Goal: Transaction & Acquisition: Book appointment/travel/reservation

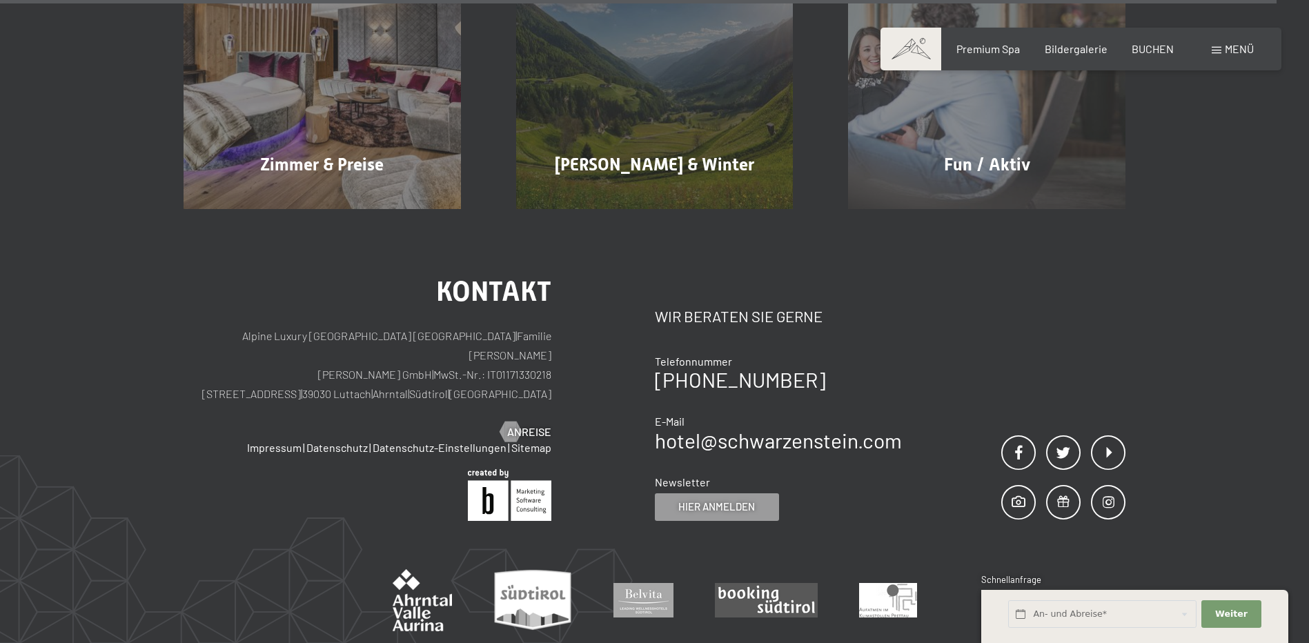
scroll to position [7869, 0]
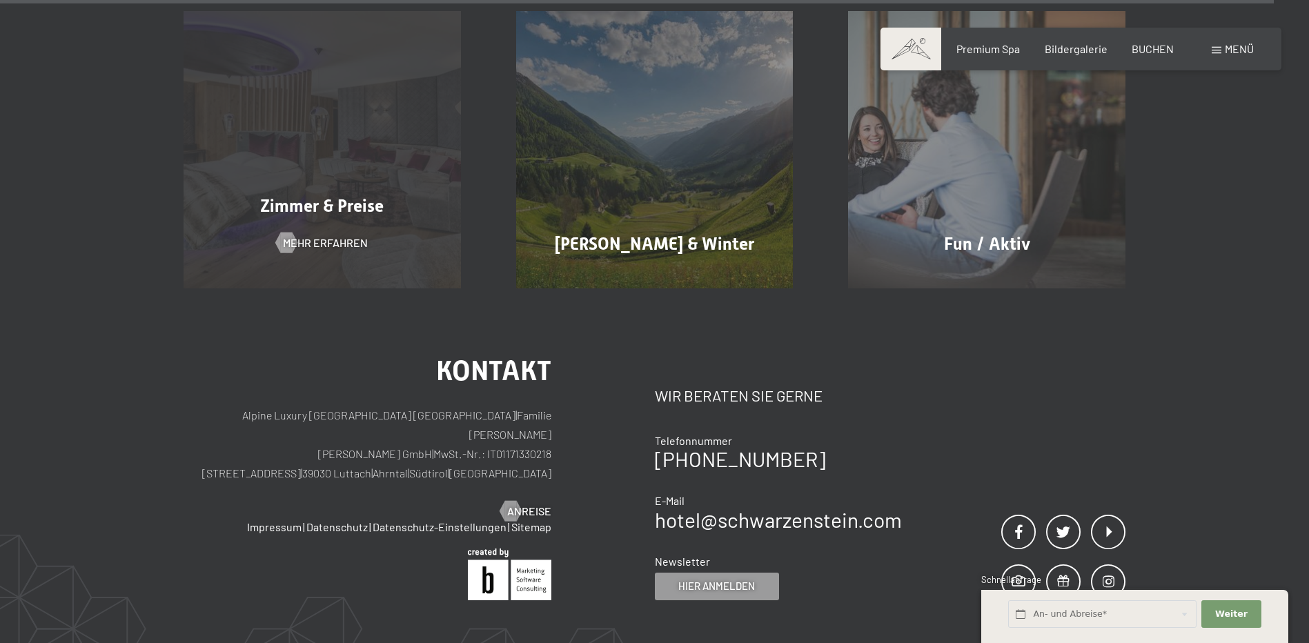
click at [318, 196] on span "Zimmer & Preise" at bounding box center [322, 206] width 124 height 20
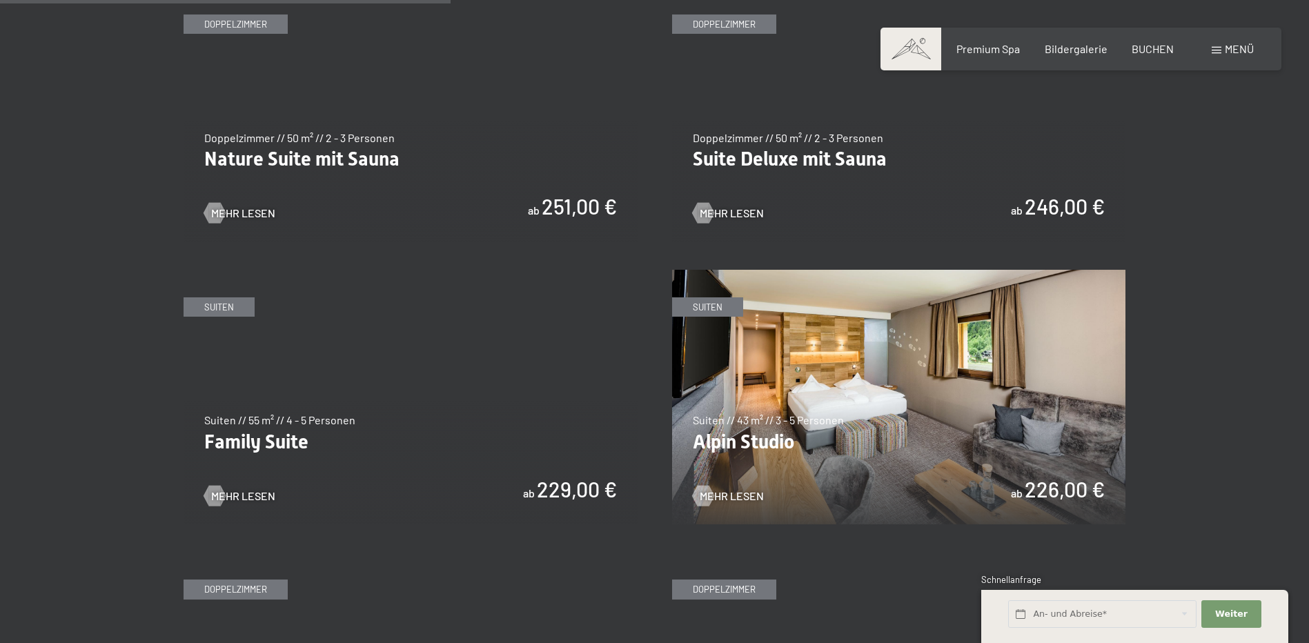
scroll to position [1519, 0]
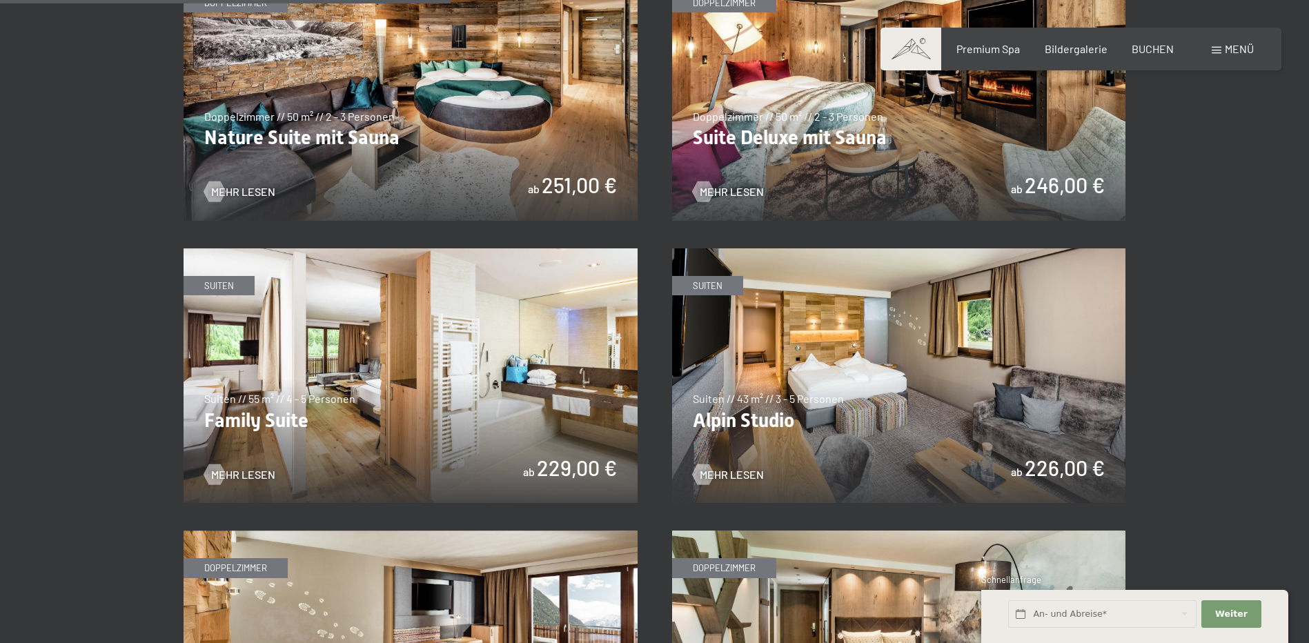
click at [447, 336] on img at bounding box center [411, 376] width 454 height 255
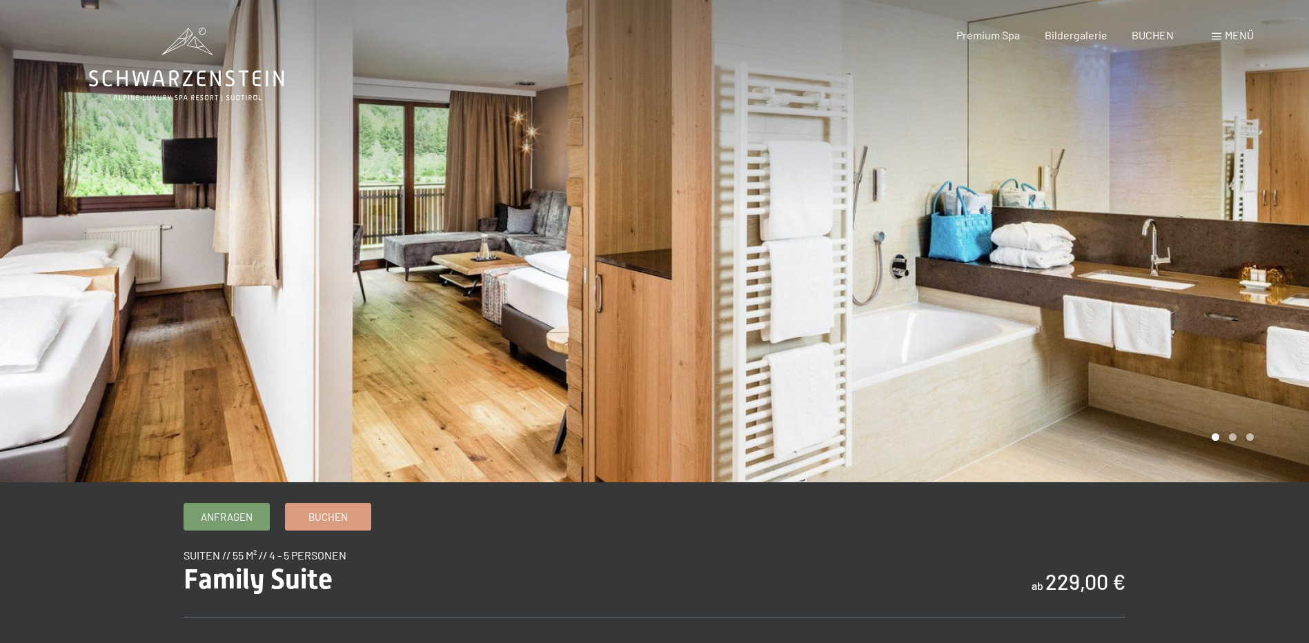
click at [1243, 269] on div at bounding box center [982, 241] width 655 height 483
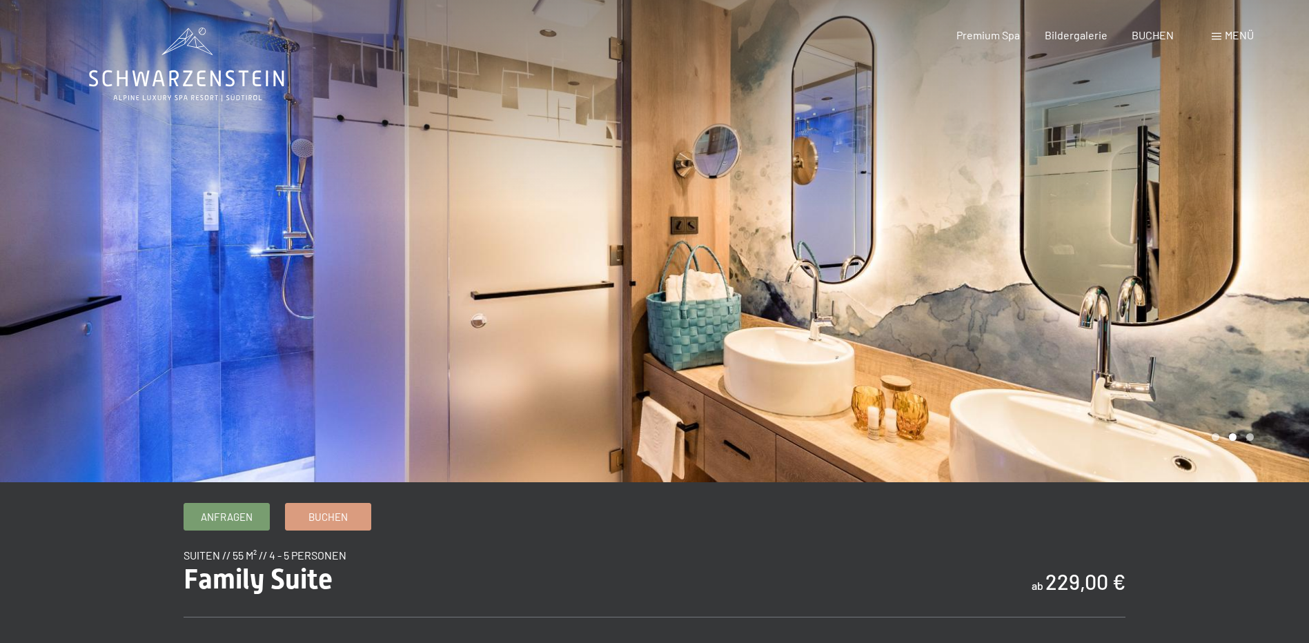
click at [1099, 255] on div at bounding box center [982, 241] width 655 height 483
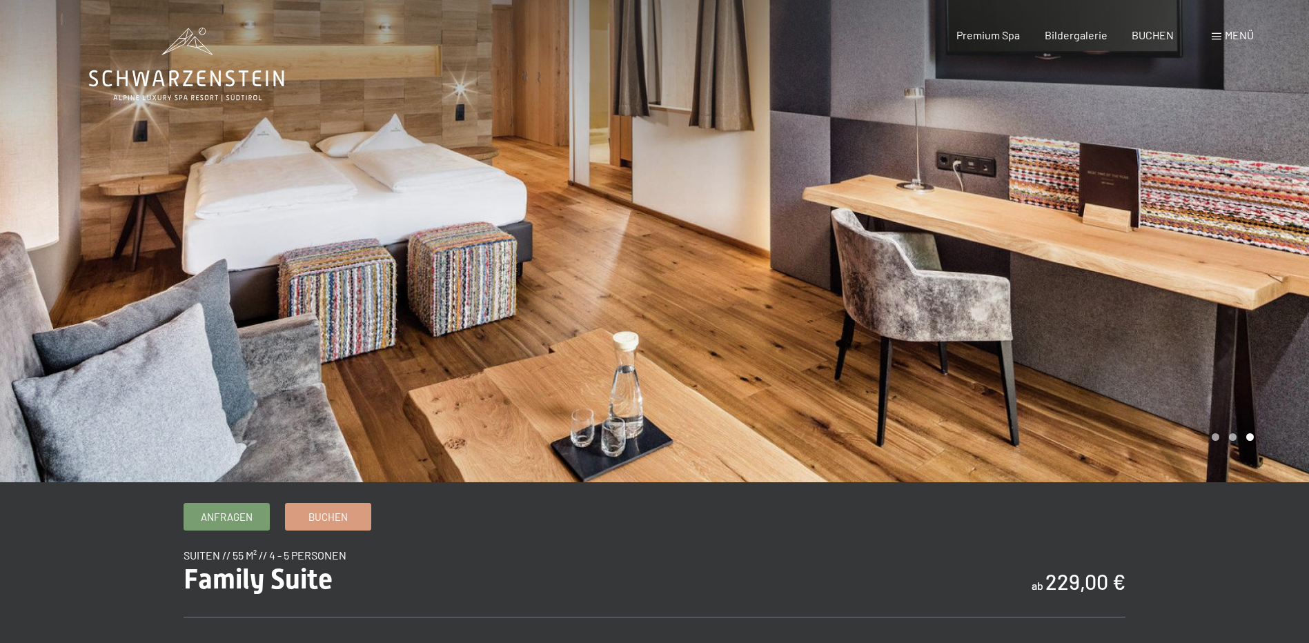
click at [1099, 255] on div at bounding box center [982, 241] width 655 height 483
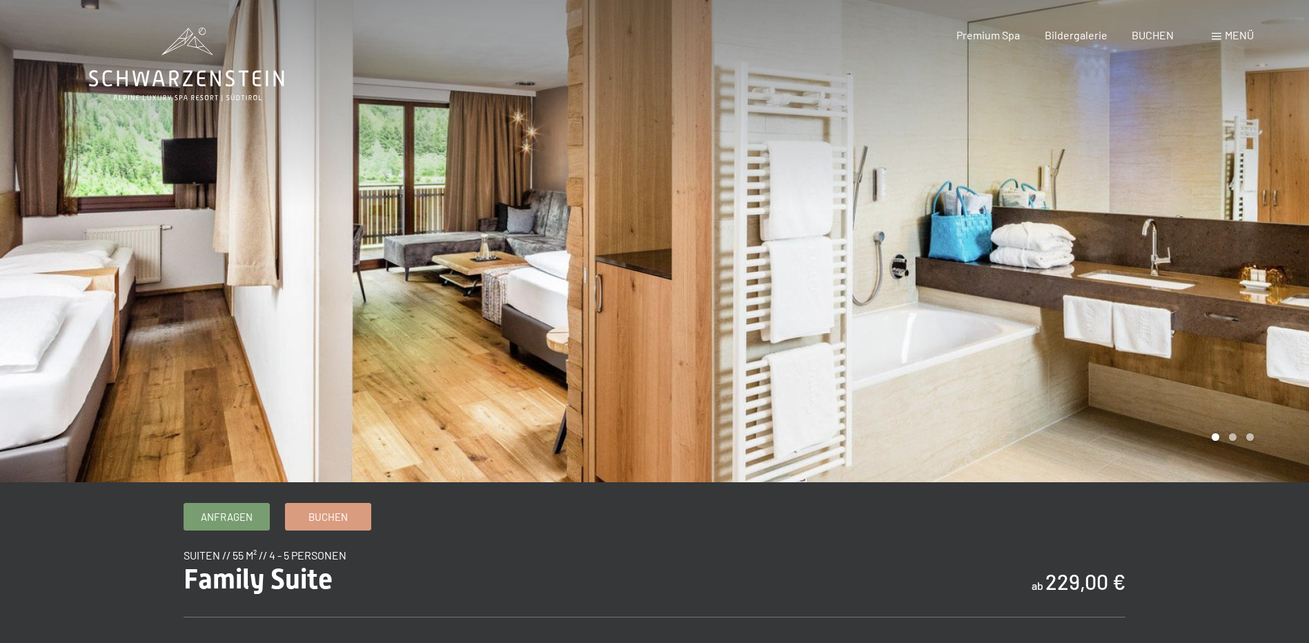
click at [1099, 255] on div at bounding box center [982, 241] width 655 height 483
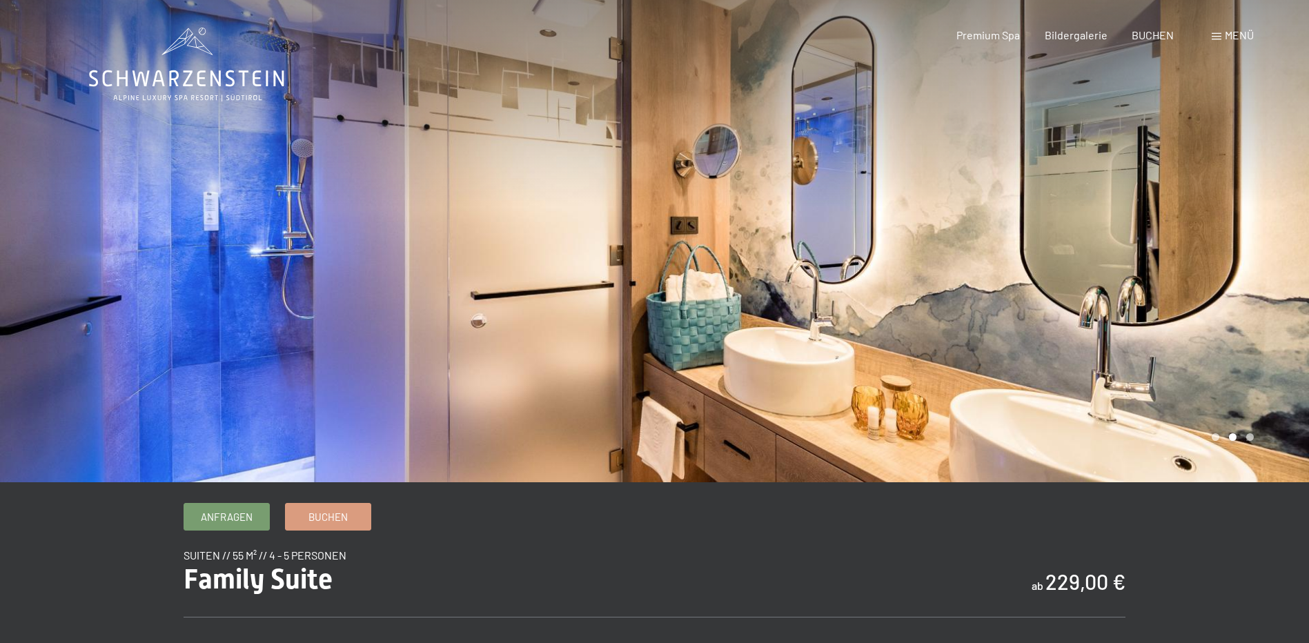
click at [1099, 255] on div at bounding box center [982, 241] width 655 height 483
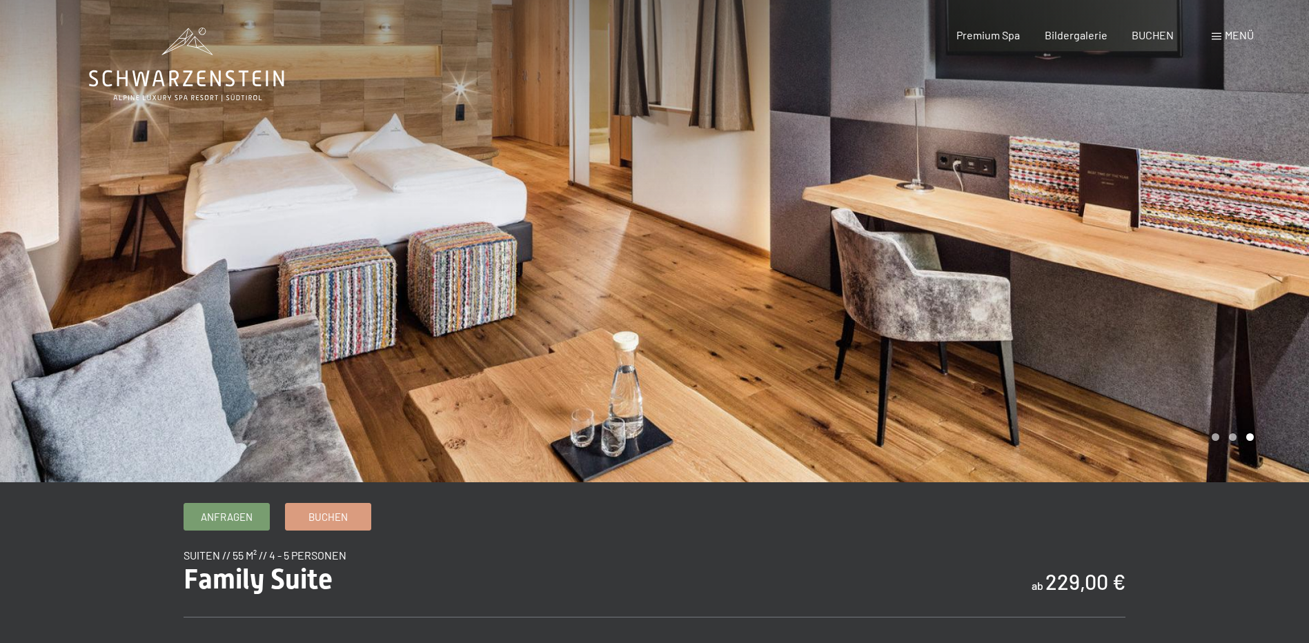
click at [1099, 255] on div at bounding box center [982, 241] width 655 height 483
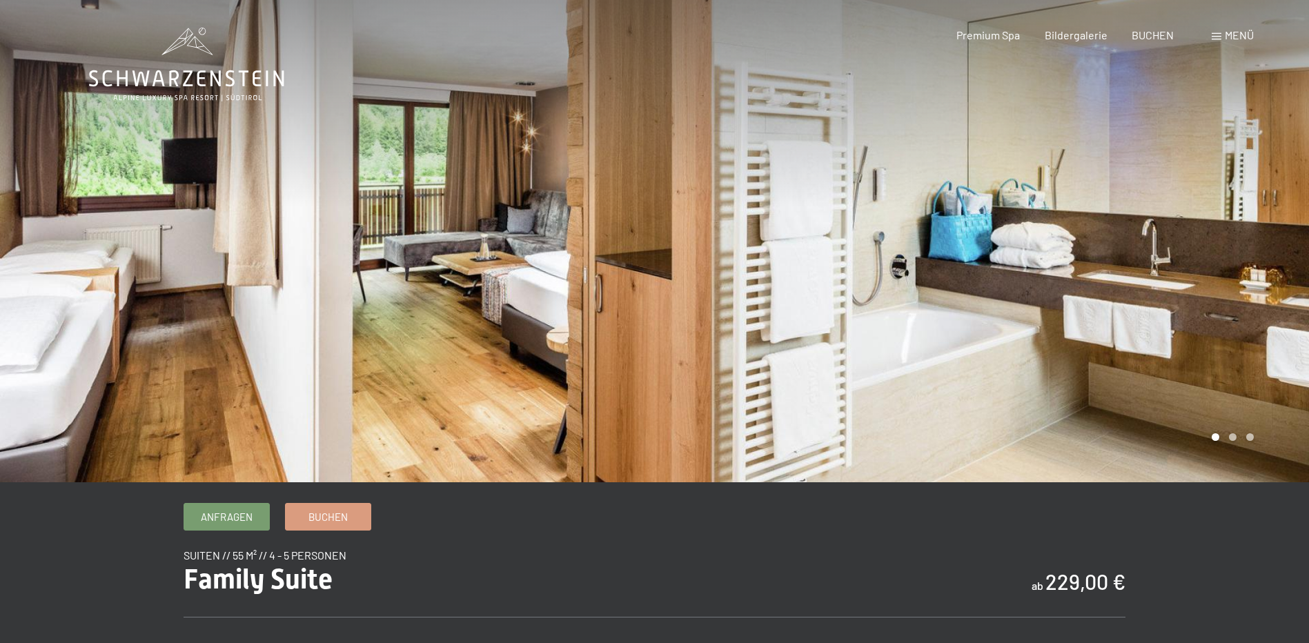
click at [1099, 255] on div at bounding box center [982, 241] width 655 height 483
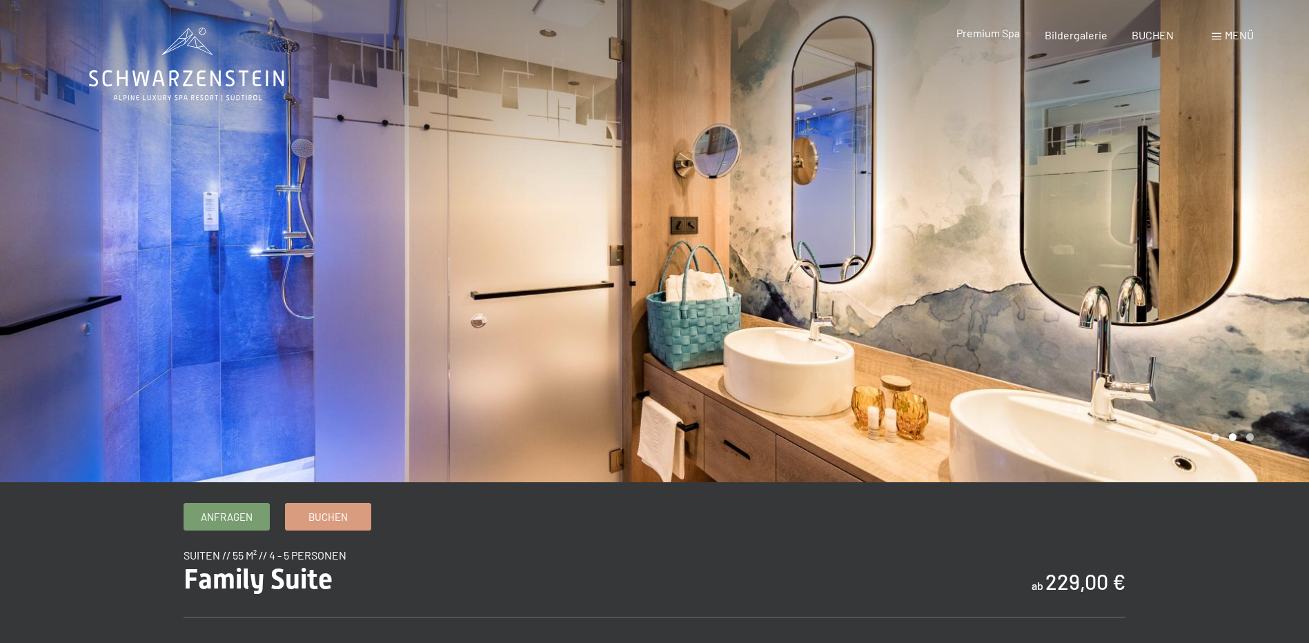
click at [997, 35] on span "Premium Spa" at bounding box center [989, 32] width 64 height 13
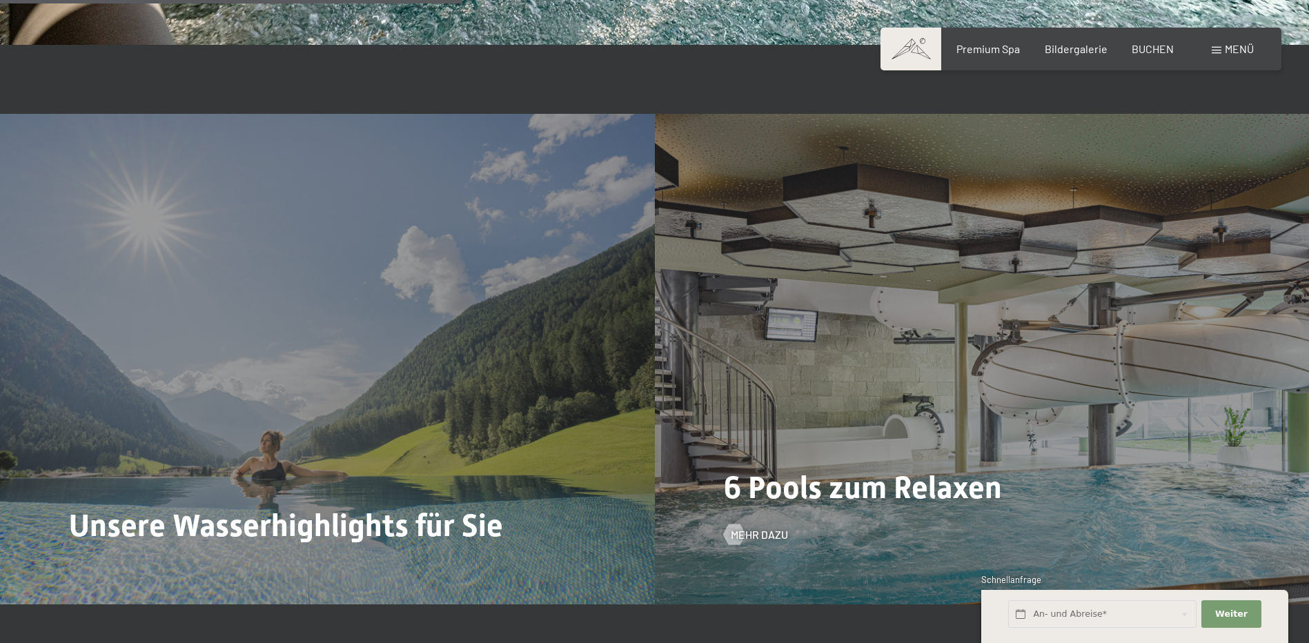
scroll to position [3728, 0]
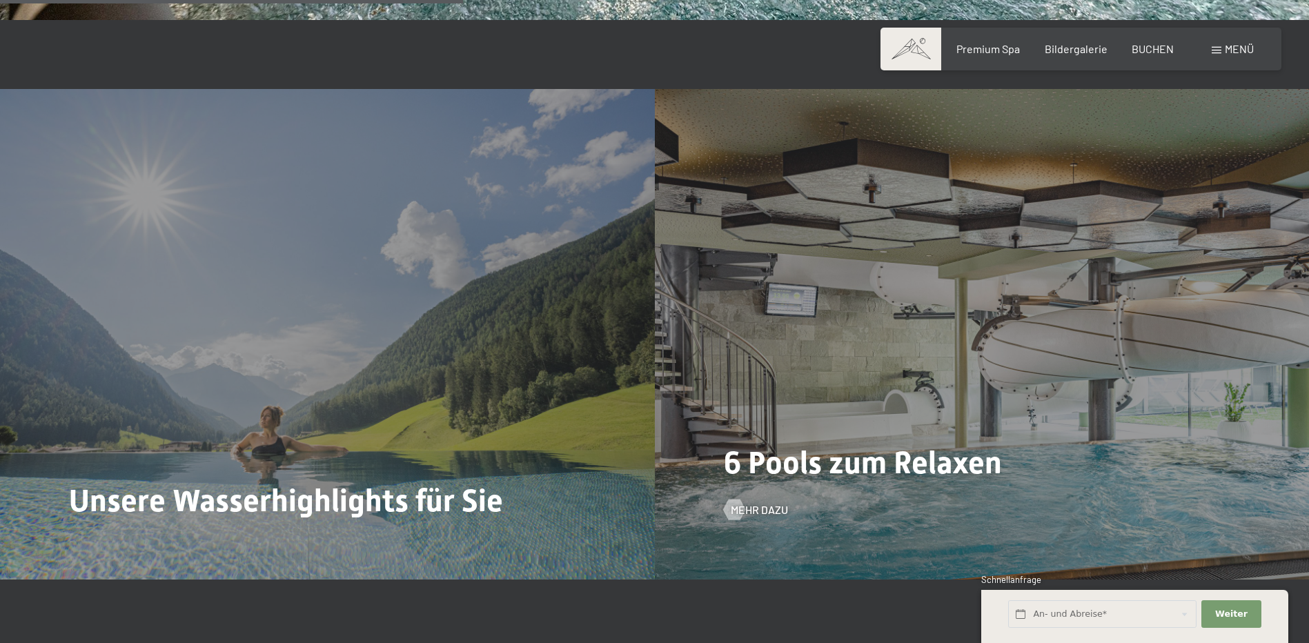
click at [1007, 291] on div "6 Pools zum Relaxen Mehr dazu" at bounding box center [982, 334] width 655 height 491
click at [765, 503] on span "Mehr dazu" at bounding box center [773, 510] width 57 height 15
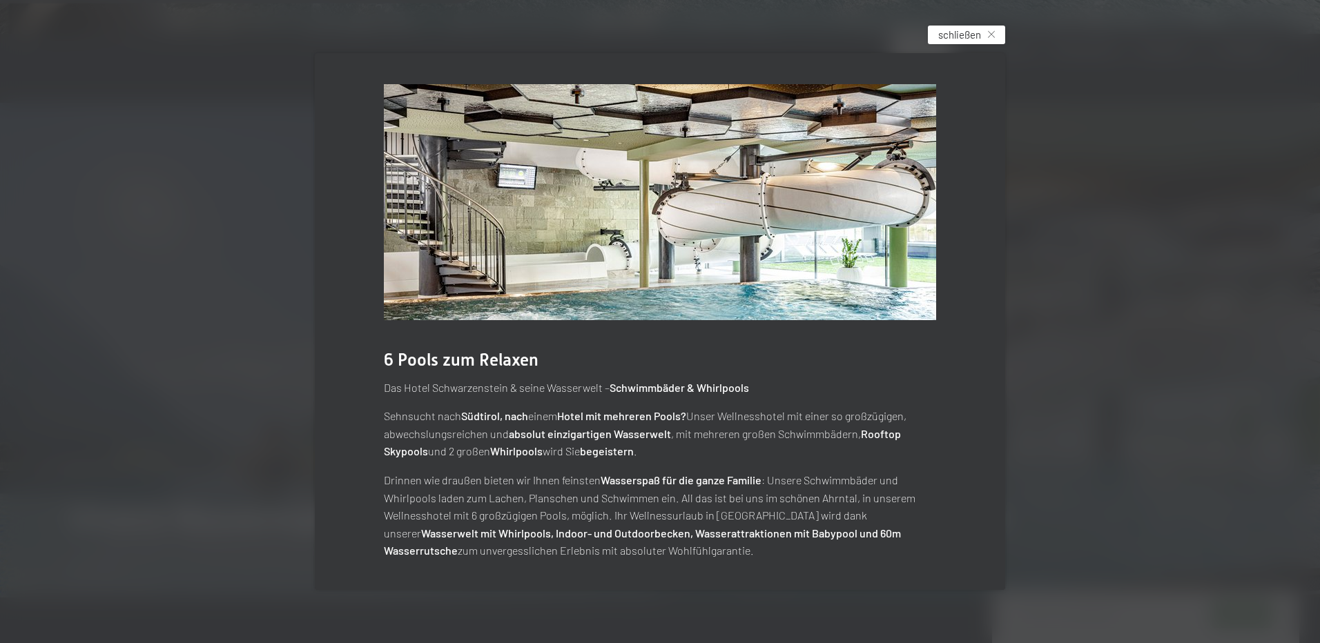
click at [953, 33] on span "schließen" at bounding box center [959, 35] width 43 height 14
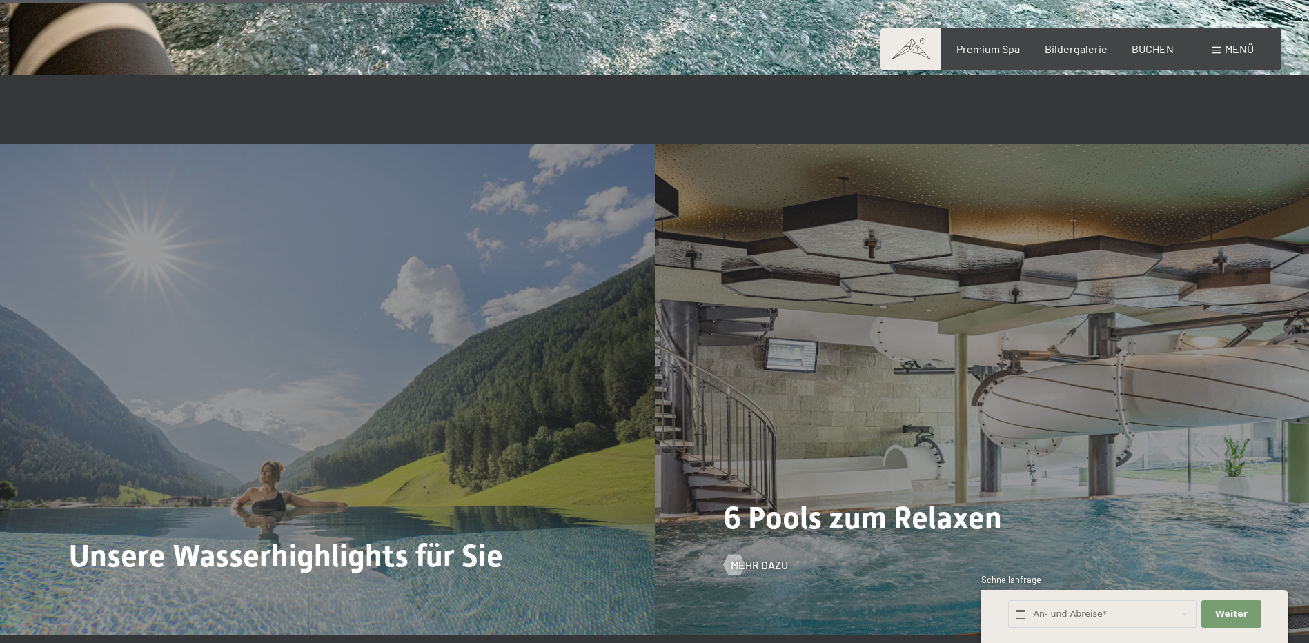
scroll to position [3521, 0]
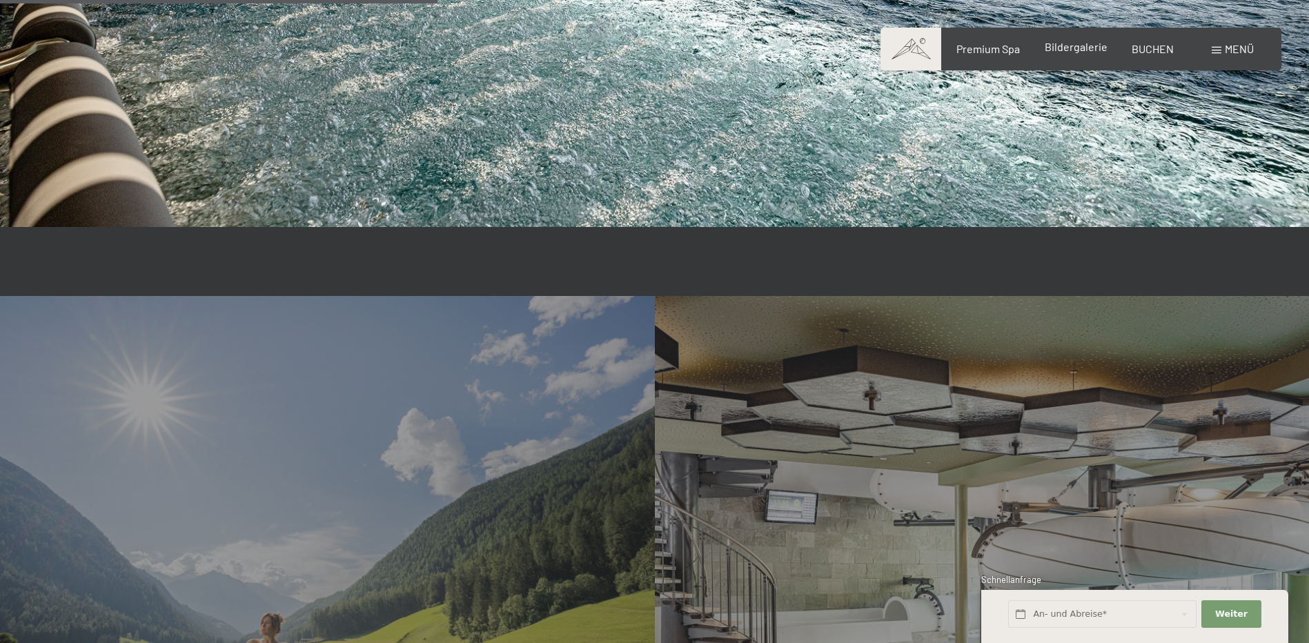
click at [1073, 47] on span "Bildergalerie" at bounding box center [1076, 46] width 63 height 13
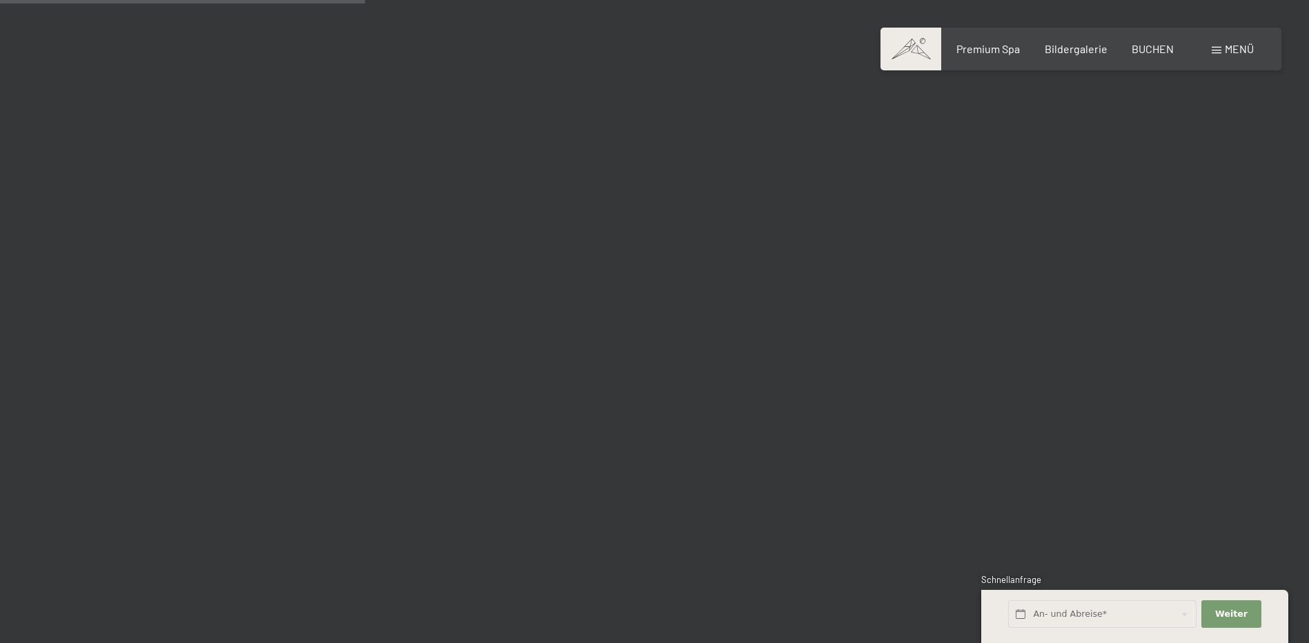
scroll to position [4970, 0]
